Goal: Browse casually: Explore the website without a specific task or goal

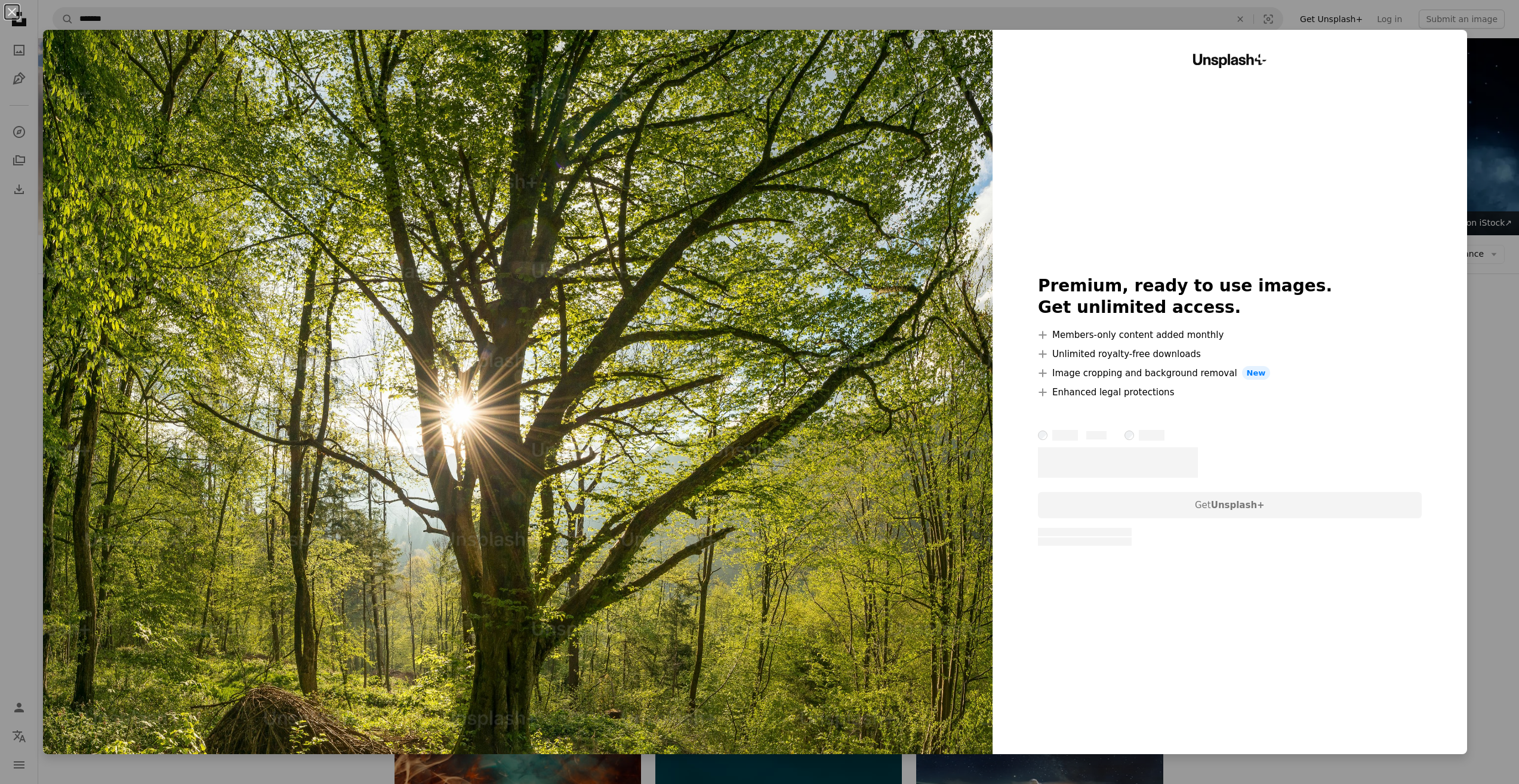
scroll to position [298, 0]
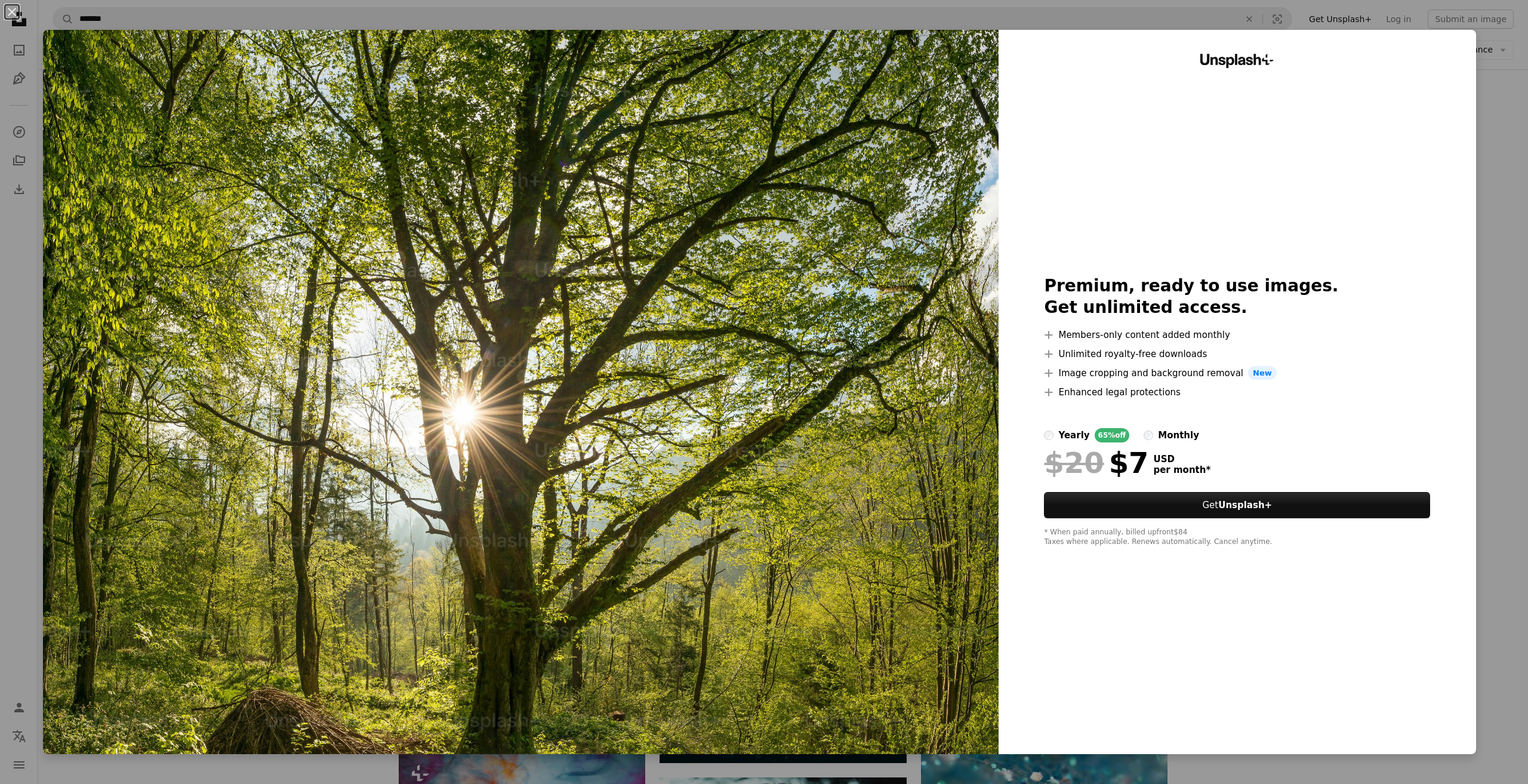
click at [1504, 121] on div "An X shape Unsplash+ Premium, ready to use images. Get unlimited access. A plus…" at bounding box center [764, 392] width 1528 height 784
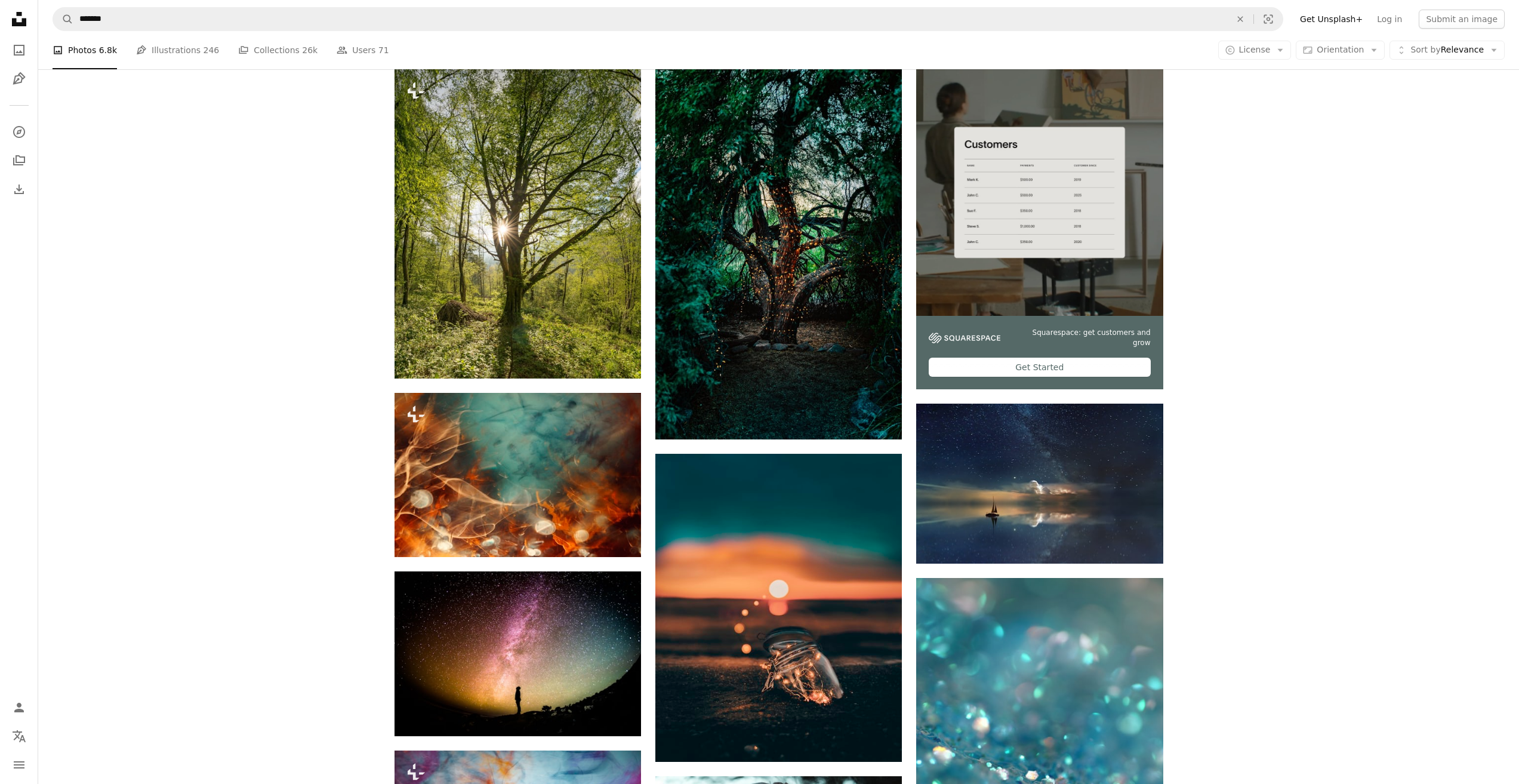
scroll to position [418, 0]
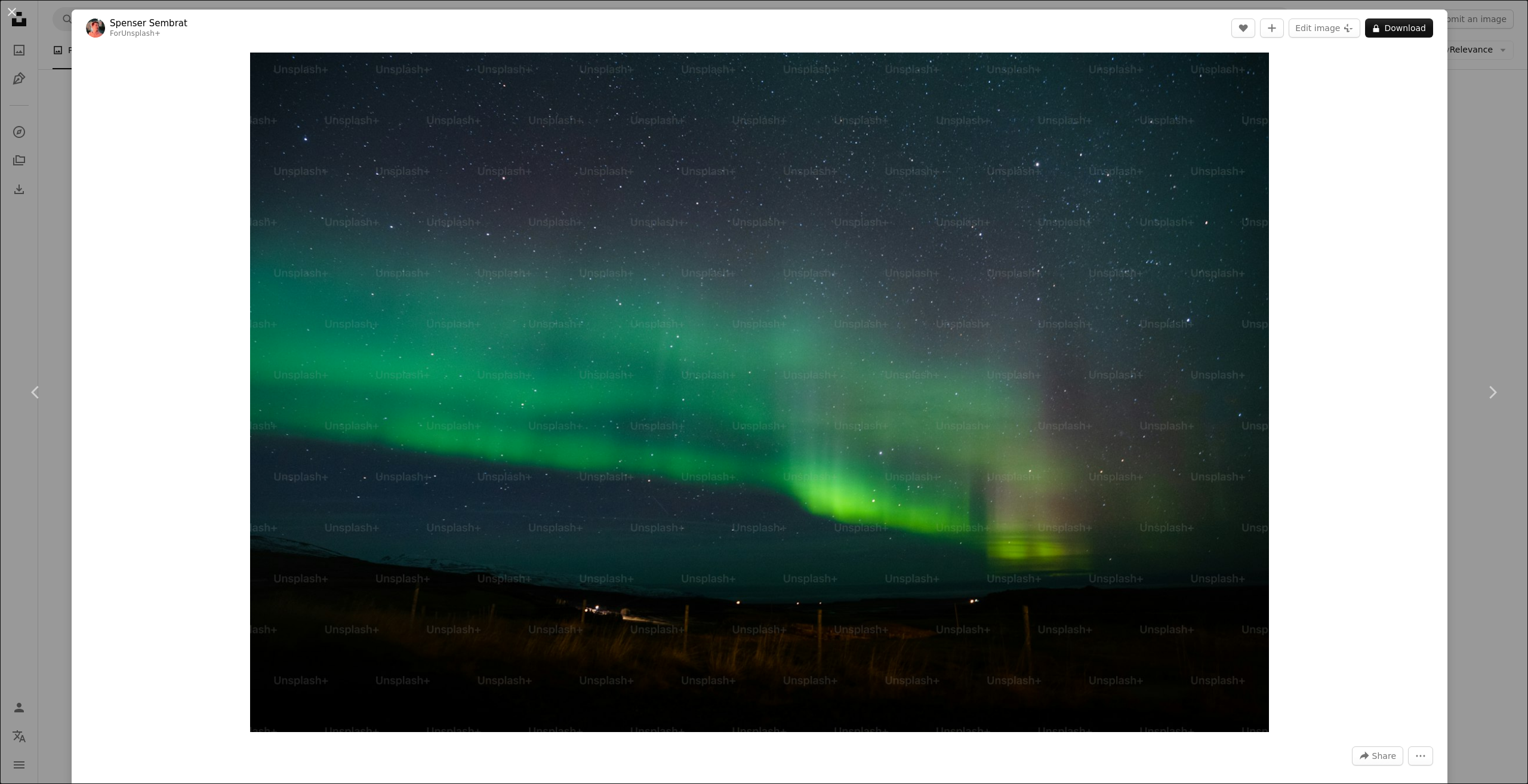
click at [1477, 173] on div "An X shape Chevron left Chevron right [PERSON_NAME] For Unsplash+ A heart A plu…" at bounding box center [764, 392] width 1528 height 784
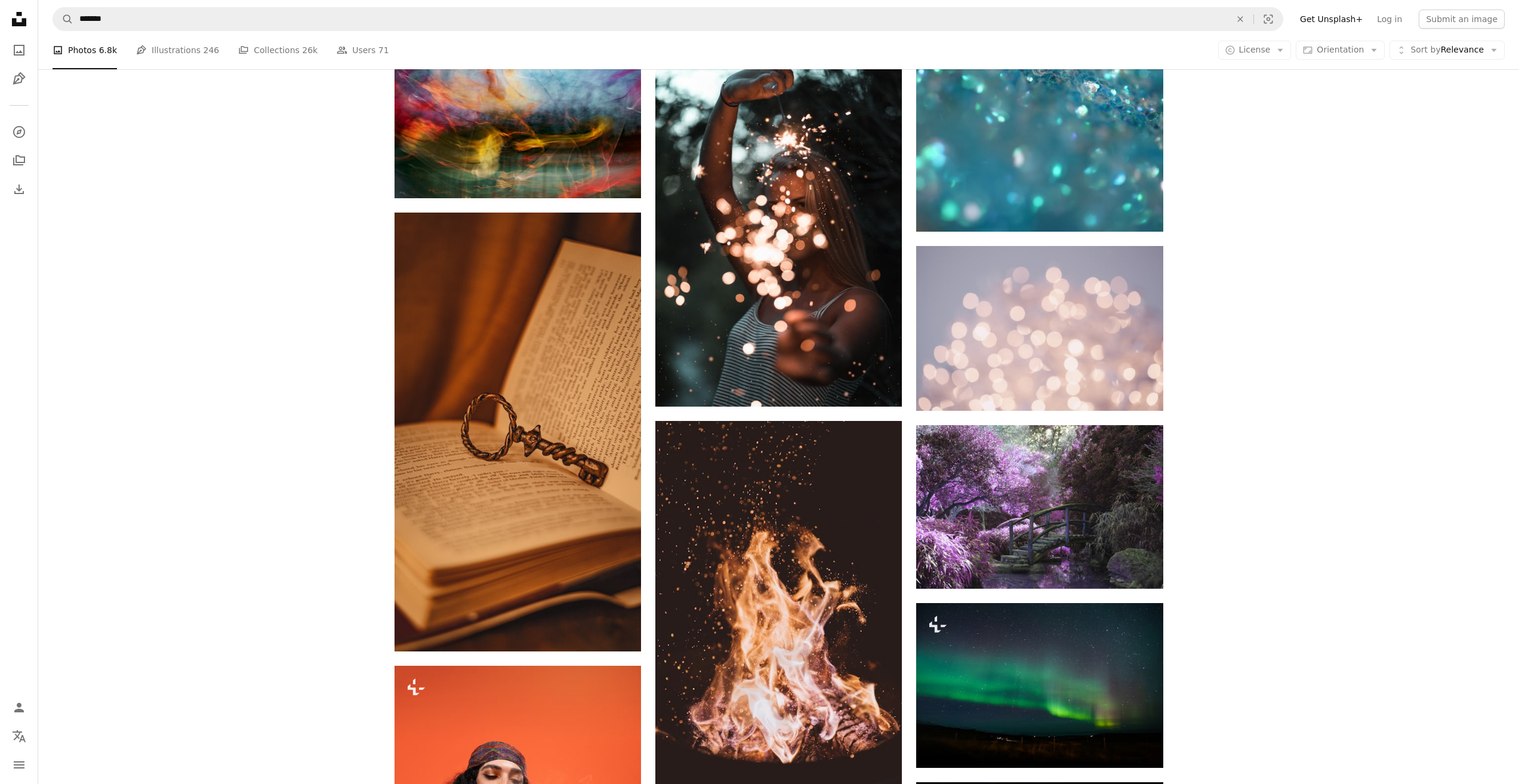
scroll to position [1194, 0]
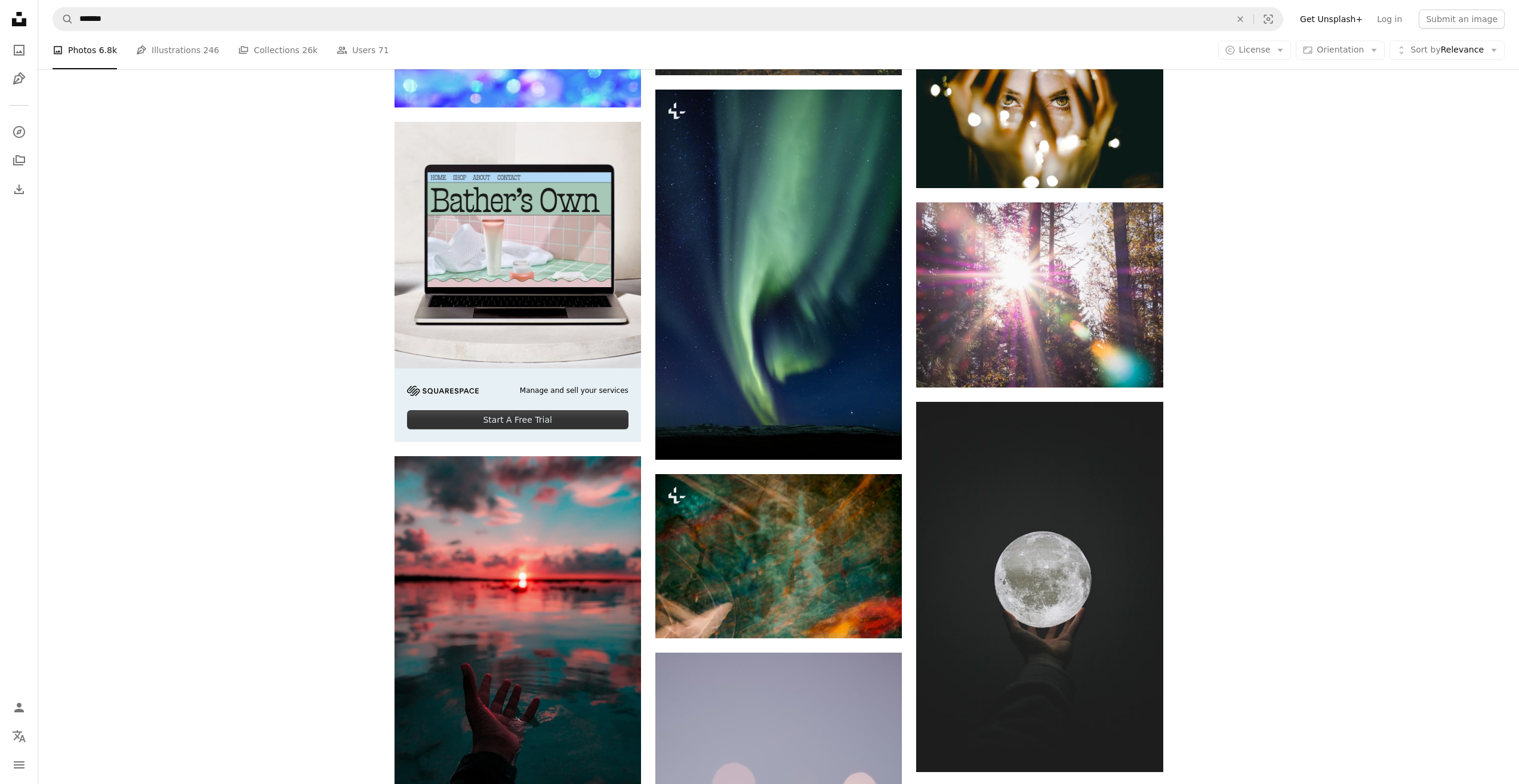
scroll to position [2865, 0]
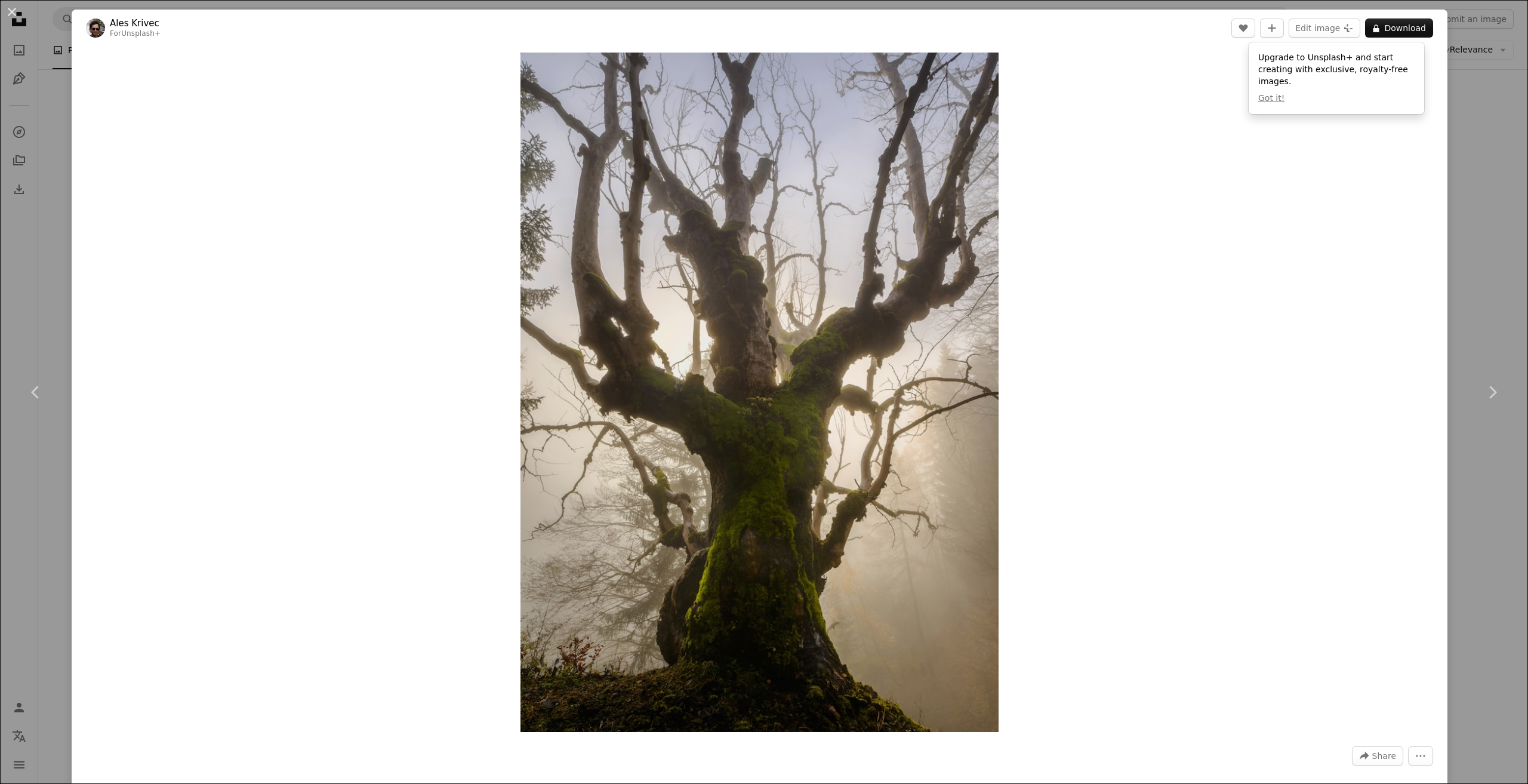
click at [1454, 167] on div "An X shape Chevron left Chevron right Ales Krivec For Unsplash+ A heart A plus …" at bounding box center [764, 392] width 1528 height 784
